Goal: Use online tool/utility

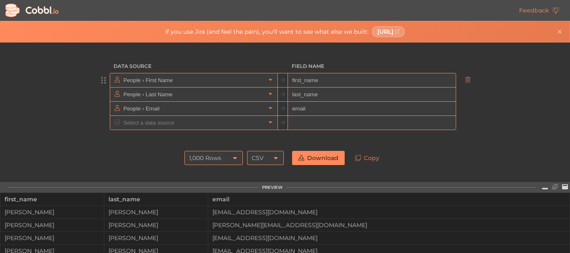
click at [139, 80] on input "People › First Name" at bounding box center [193, 80] width 144 height 14
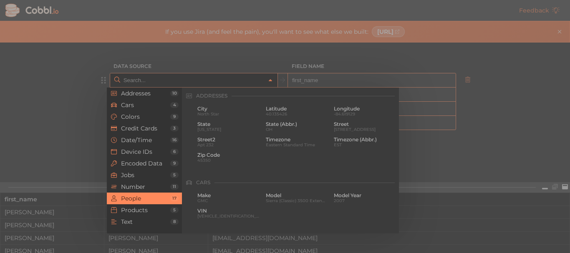
scroll to position [642, 0]
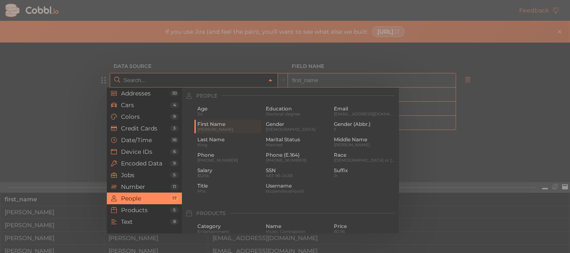
click at [236, 60] on div at bounding box center [285, 126] width 570 height 253
type input "People › First Name"
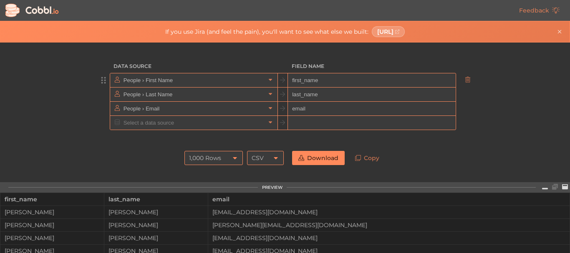
click at [321, 81] on input "first_name" at bounding box center [371, 80] width 167 height 14
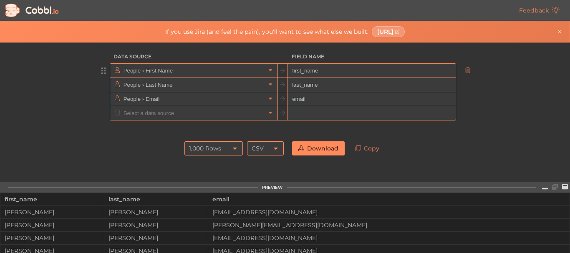
scroll to position [0, 0]
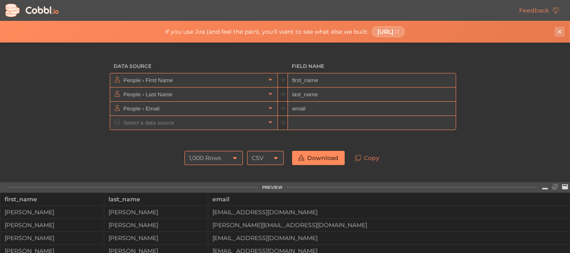
click at [560, 32] on icon "Close banner" at bounding box center [559, 32] width 6 height 6
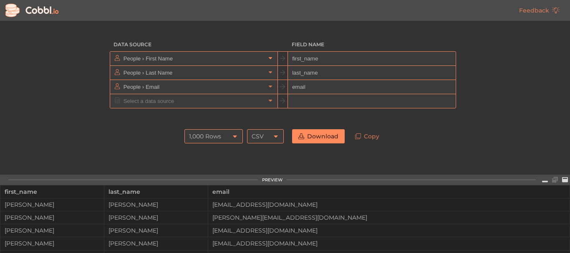
click at [268, 56] on icon at bounding box center [270, 58] width 6 height 6
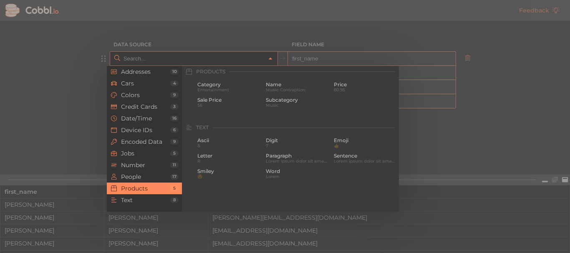
scroll to position [767, 0]
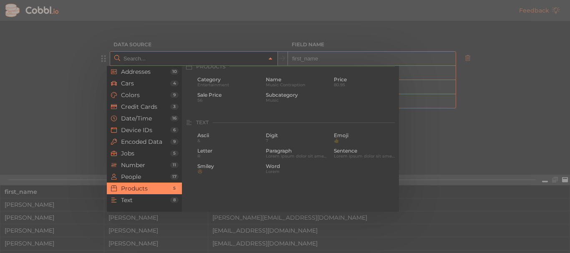
click at [171, 186] on div "5" at bounding box center [174, 189] width 8 height 6
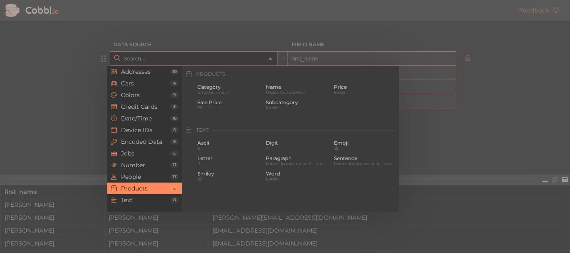
click at [62, 103] on div at bounding box center [285, 126] width 570 height 253
type input "People › First Name"
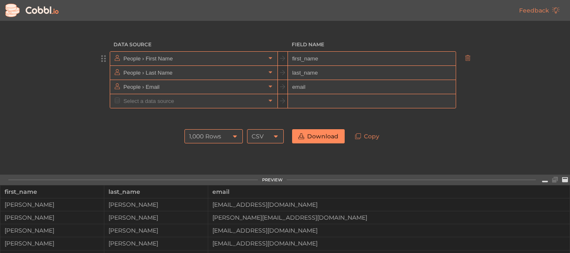
click at [313, 57] on input "first_name" at bounding box center [371, 59] width 167 height 14
click at [267, 74] on icon at bounding box center [270, 72] width 6 height 6
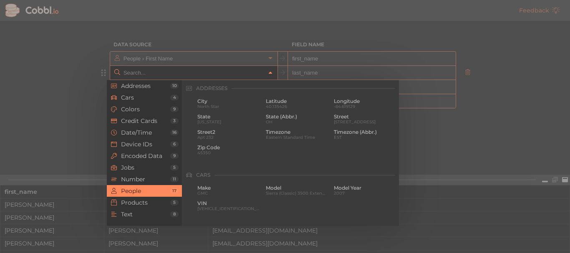
scroll to position [642, 0]
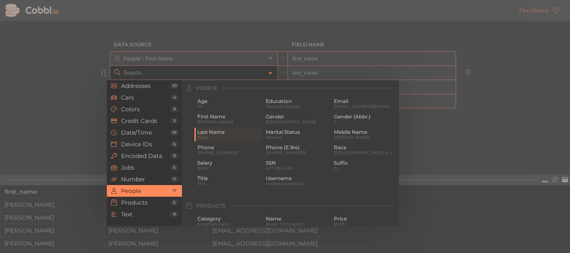
click at [33, 82] on div at bounding box center [285, 126] width 570 height 253
type input "People › Last Name"
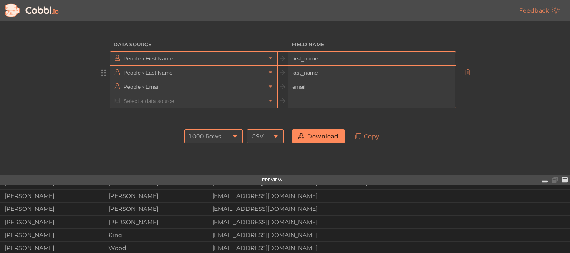
scroll to position [0, 0]
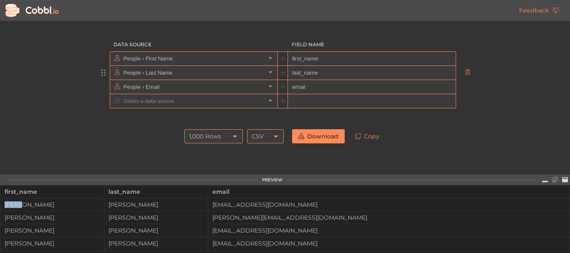
drag, startPoint x: 22, startPoint y: 204, endPoint x: 0, endPoint y: 206, distance: 22.2
click at [0, 206] on td "[PERSON_NAME]" at bounding box center [52, 204] width 104 height 13
copy div "[PERSON_NAME]"
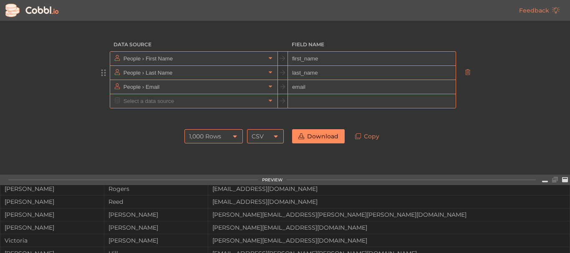
scroll to position [250, 0]
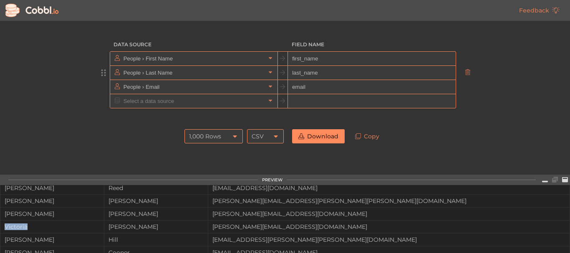
drag, startPoint x: 28, startPoint y: 225, endPoint x: 3, endPoint y: 225, distance: 25.0
click at [3, 225] on div "Victoria" at bounding box center [51, 226] width 103 height 7
copy div "Victoria"
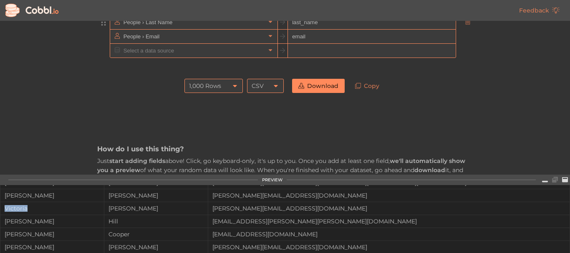
scroll to position [0, 0]
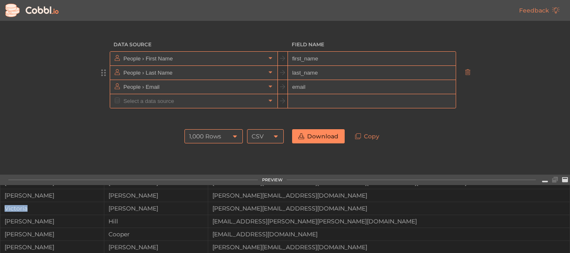
copy div "Victoria"
